Goal: Transaction & Acquisition: Subscribe to service/newsletter

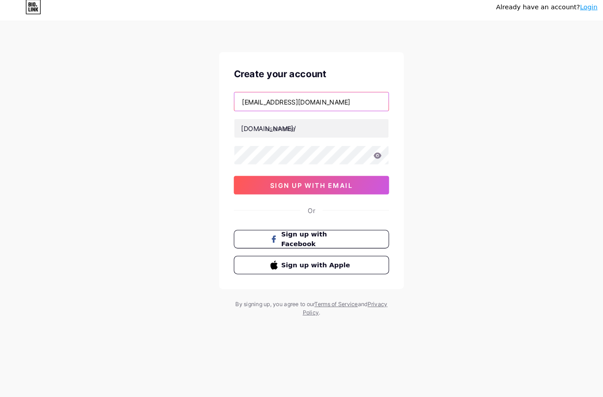
type input "[EMAIL_ADDRESS][DOMAIN_NAME]"
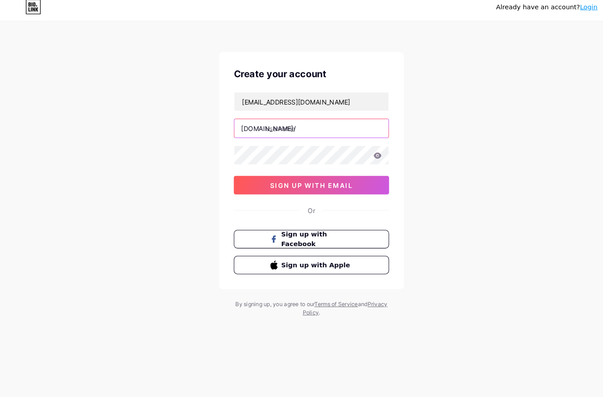
click at [270, 125] on input "text" at bounding box center [301, 129] width 147 height 18
type input "kitsujuri"
click at [361, 152] on icon at bounding box center [365, 155] width 8 height 6
click at [342, 180] on button "sign up with email" at bounding box center [301, 184] width 148 height 18
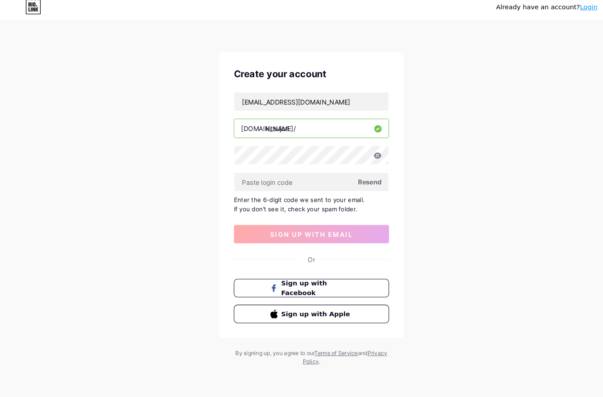
click at [242, 174] on input "text" at bounding box center [301, 181] width 147 height 18
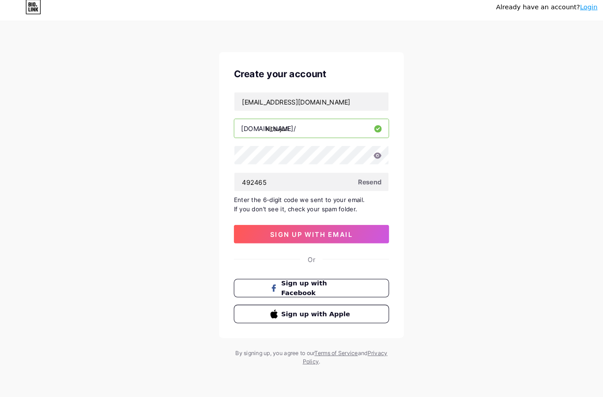
type input "492465"
click at [243, 227] on button "sign up with email" at bounding box center [301, 230] width 148 height 18
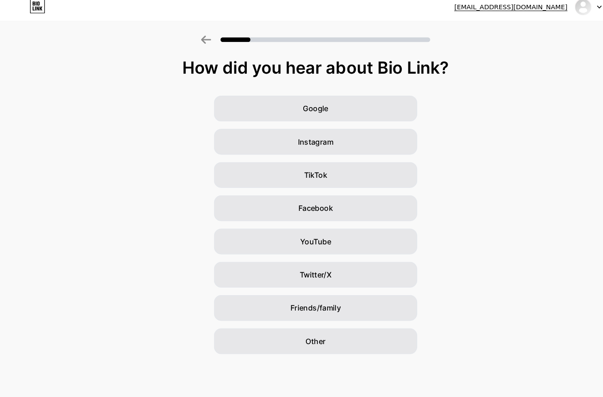
click at [280, 324] on div "Other" at bounding box center [301, 332] width 194 height 25
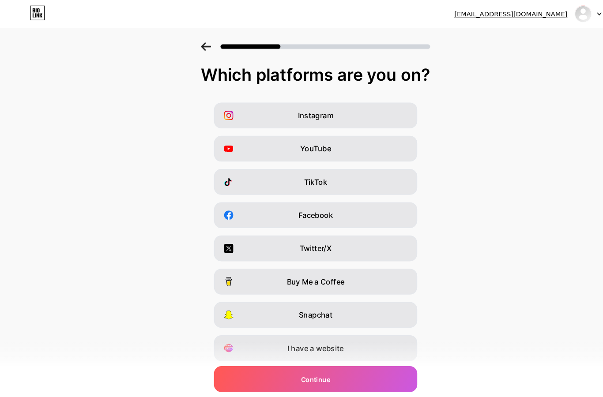
click at [255, 364] on div "Continue" at bounding box center [301, 362] width 194 height 25
click at [277, 111] on div "Instagram" at bounding box center [301, 110] width 194 height 25
click at [278, 144] on div "YouTube" at bounding box center [301, 142] width 194 height 25
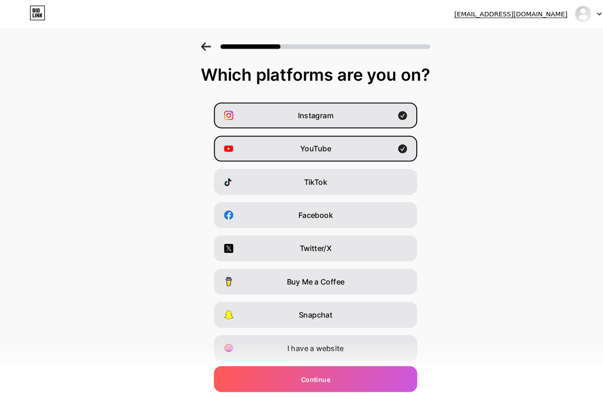
click at [270, 240] on div "Twitter/X" at bounding box center [301, 237] width 194 height 25
click at [270, 270] on div "Buy Me a Coffee" at bounding box center [301, 269] width 194 height 25
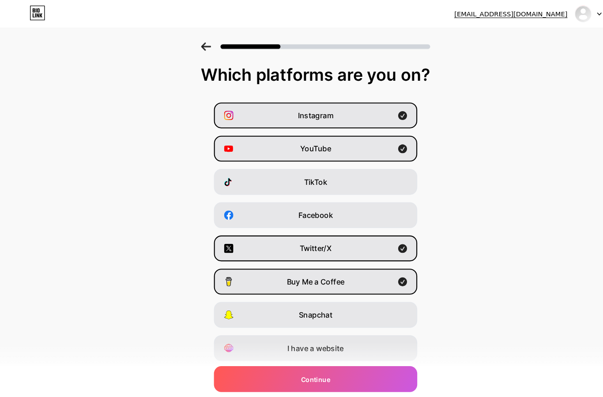
click at [276, 364] on div "Continue" at bounding box center [301, 362] width 194 height 25
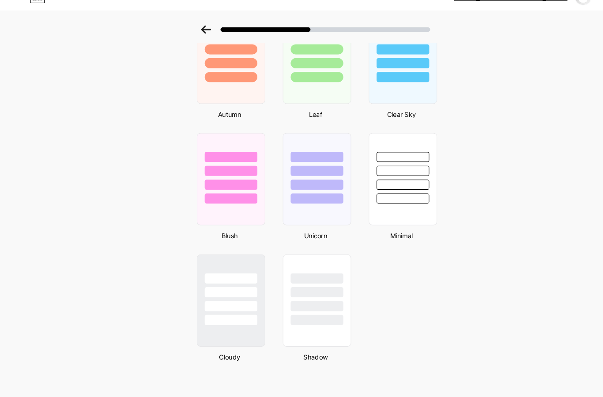
scroll to position [654, 0]
click at [297, 174] on div at bounding box center [303, 179] width 50 height 10
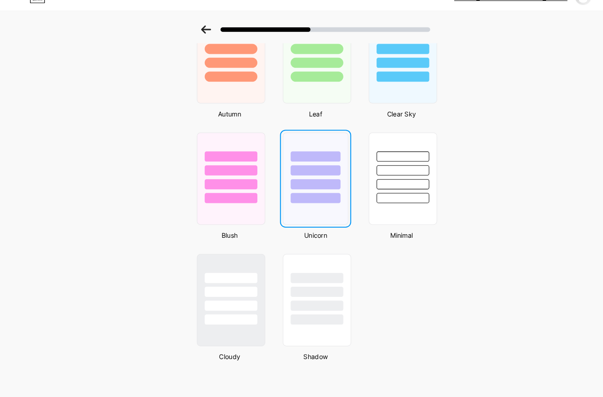
scroll to position [0, 0]
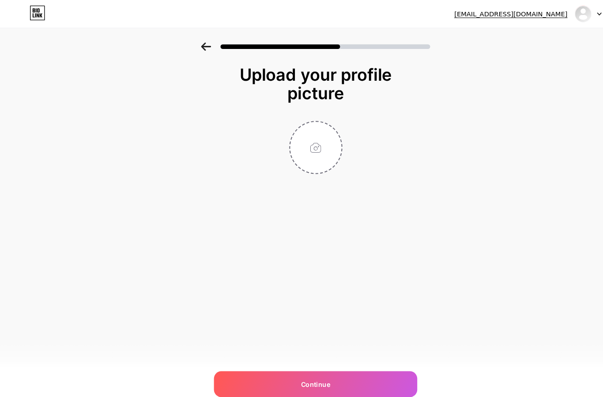
click at [303, 136] on input "file" at bounding box center [301, 140] width 49 height 49
type input "C:\fakepath\Untitled design.png"
click at [259, 365] on div "Continue" at bounding box center [301, 367] width 194 height 25
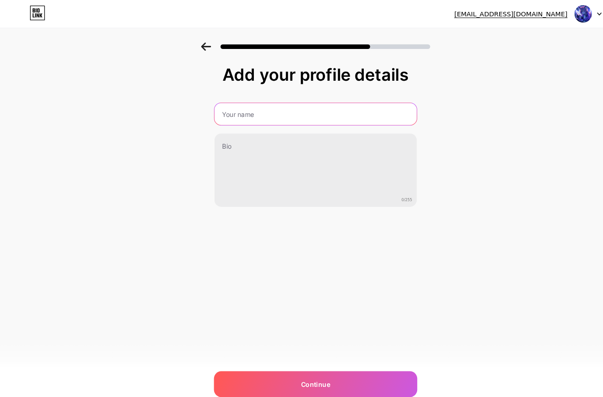
click at [238, 110] on input "text" at bounding box center [301, 108] width 193 height 21
type input "Juri"
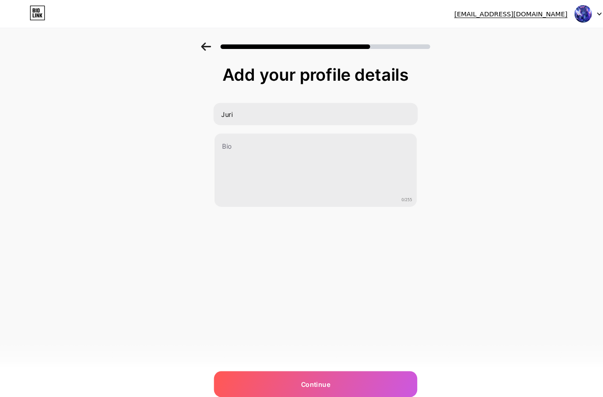
click at [173, 189] on div "Add your profile details Juri 0/255 Continue Error" at bounding box center [301, 142] width 603 height 202
click at [269, 364] on div "Continue" at bounding box center [301, 367] width 194 height 25
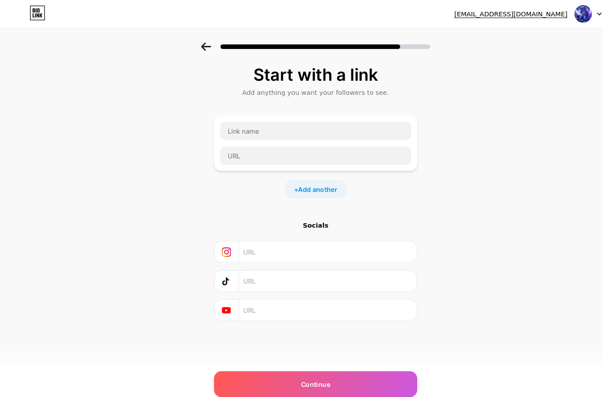
click at [283, 367] on div "Continue" at bounding box center [301, 367] width 194 height 25
type input "Twitch"
click at [238, 148] on input "text" at bounding box center [301, 149] width 183 height 18
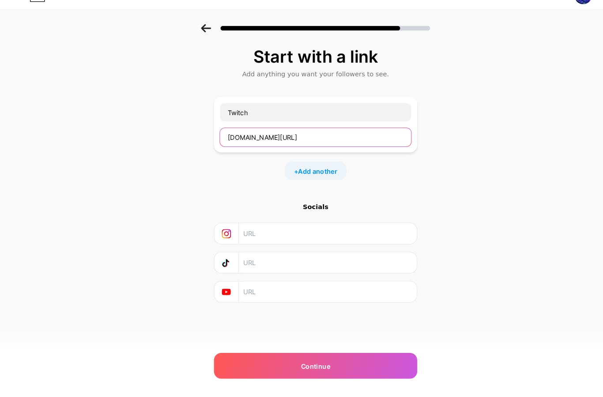
scroll to position [35, 0]
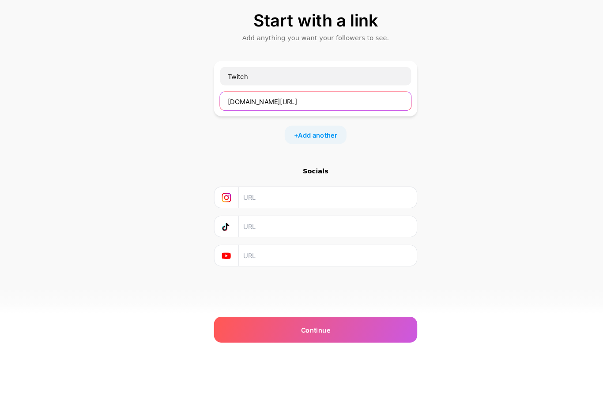
type input "[DOMAIN_NAME][URL]"
click at [221, 355] on div "Continue" at bounding box center [301, 367] width 194 height 25
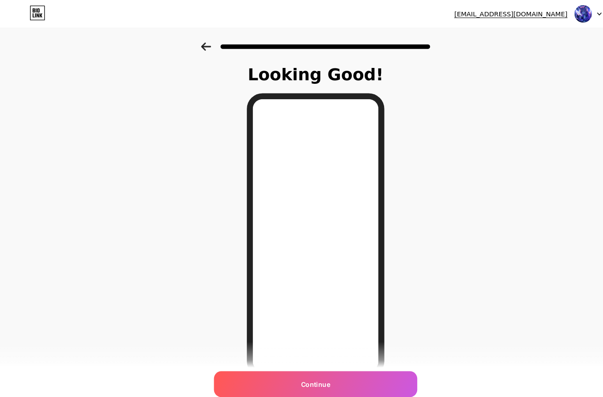
click at [251, 365] on div "Continue" at bounding box center [301, 367] width 194 height 25
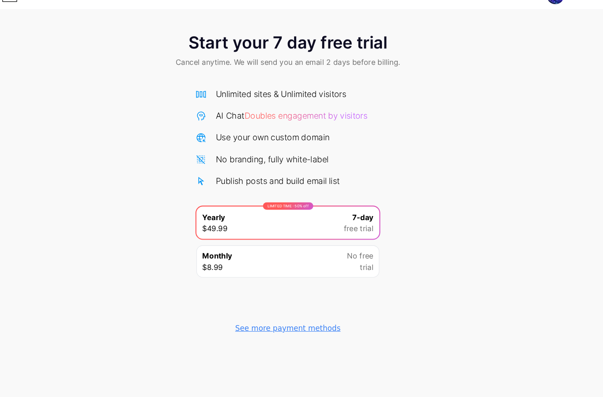
scroll to position [35, 0]
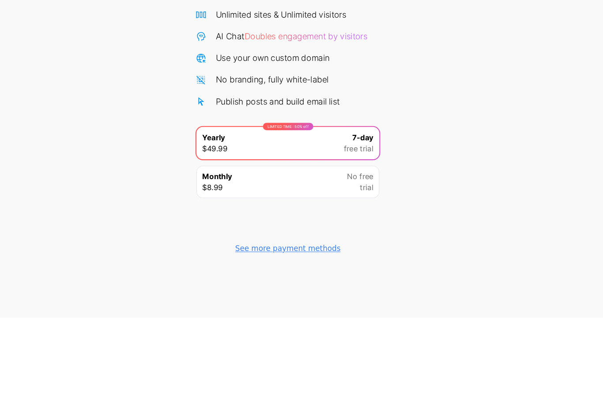
click at [251, 326] on div "See more payment methods" at bounding box center [301, 331] width 101 height 11
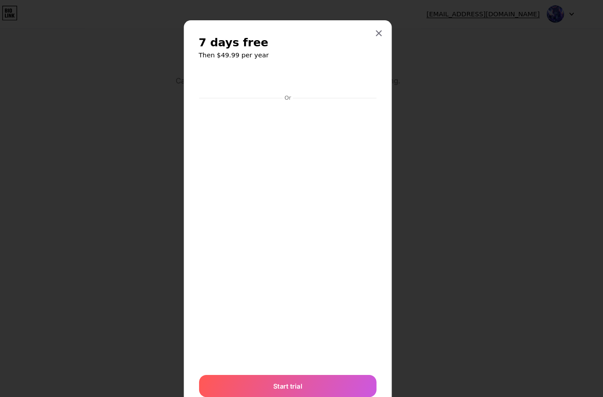
scroll to position [0, 0]
click at [385, 35] on icon at bounding box center [388, 31] width 7 height 7
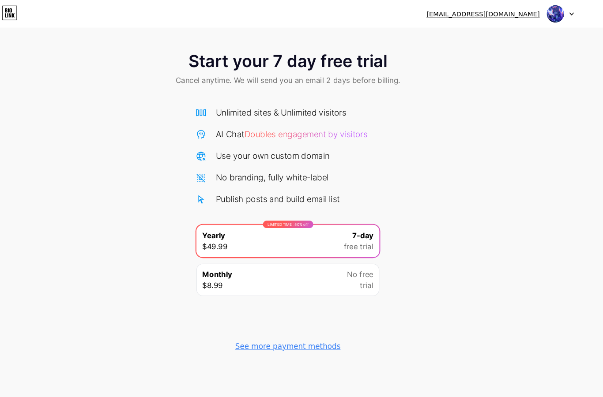
click at [496, 14] on div "[EMAIL_ADDRESS][DOMAIN_NAME]" at bounding box center [488, 13] width 108 height 9
click at [548, 11] on img at bounding box center [556, 13] width 17 height 17
click at [34, 12] on icon at bounding box center [34, 10] width 1 height 4
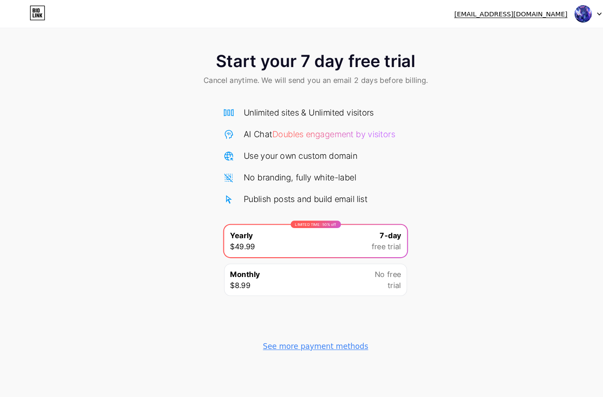
click at [250, 225] on div "LIMITED TIME : 50% off Yearly $49.99 7-day free trial" at bounding box center [301, 230] width 175 height 31
click at [33, 12] on icon at bounding box center [35, 12] width 15 height 14
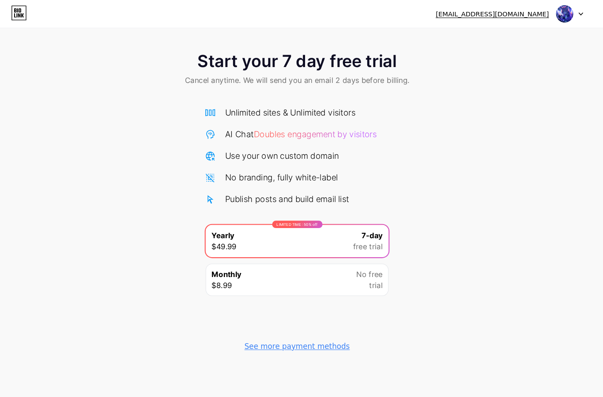
click at [553, 15] on div at bounding box center [562, 13] width 26 height 16
click at [548, 15] on img at bounding box center [556, 13] width 17 height 17
